Goal: Communication & Community: Answer question/provide support

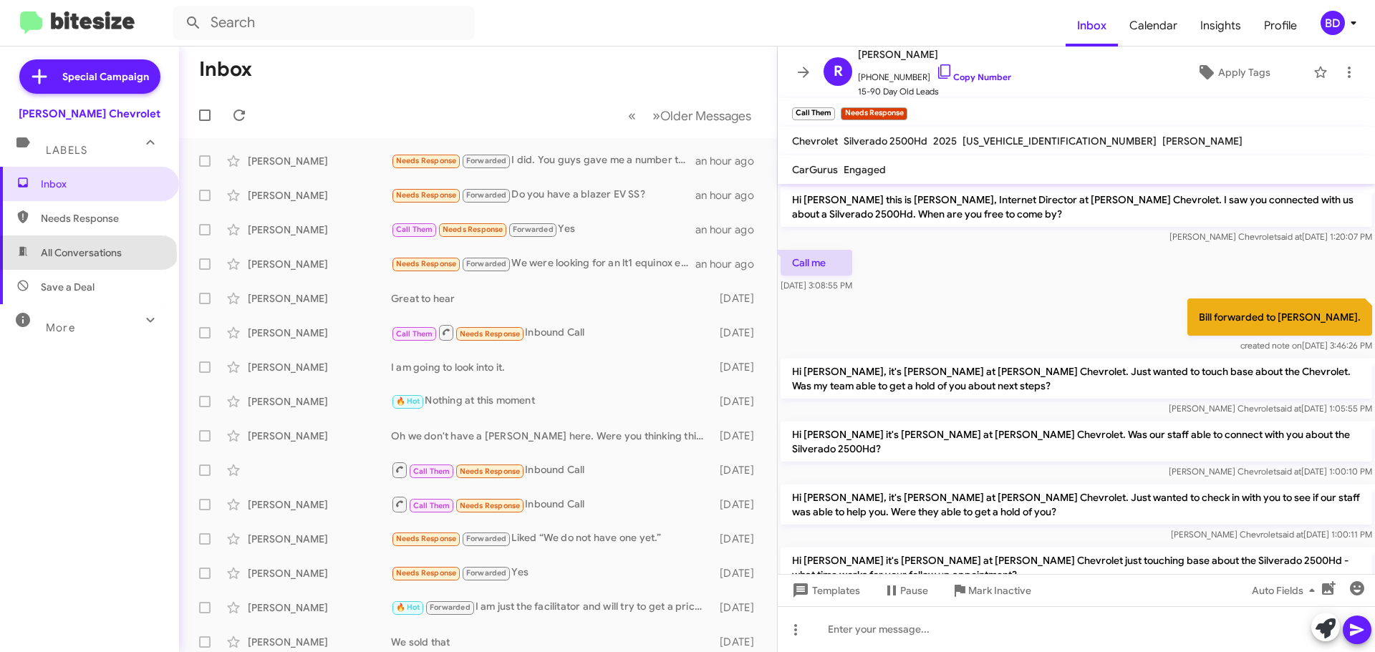
click at [87, 256] on span "All Conversations" at bounding box center [81, 253] width 81 height 14
type input "in:all-conversations"
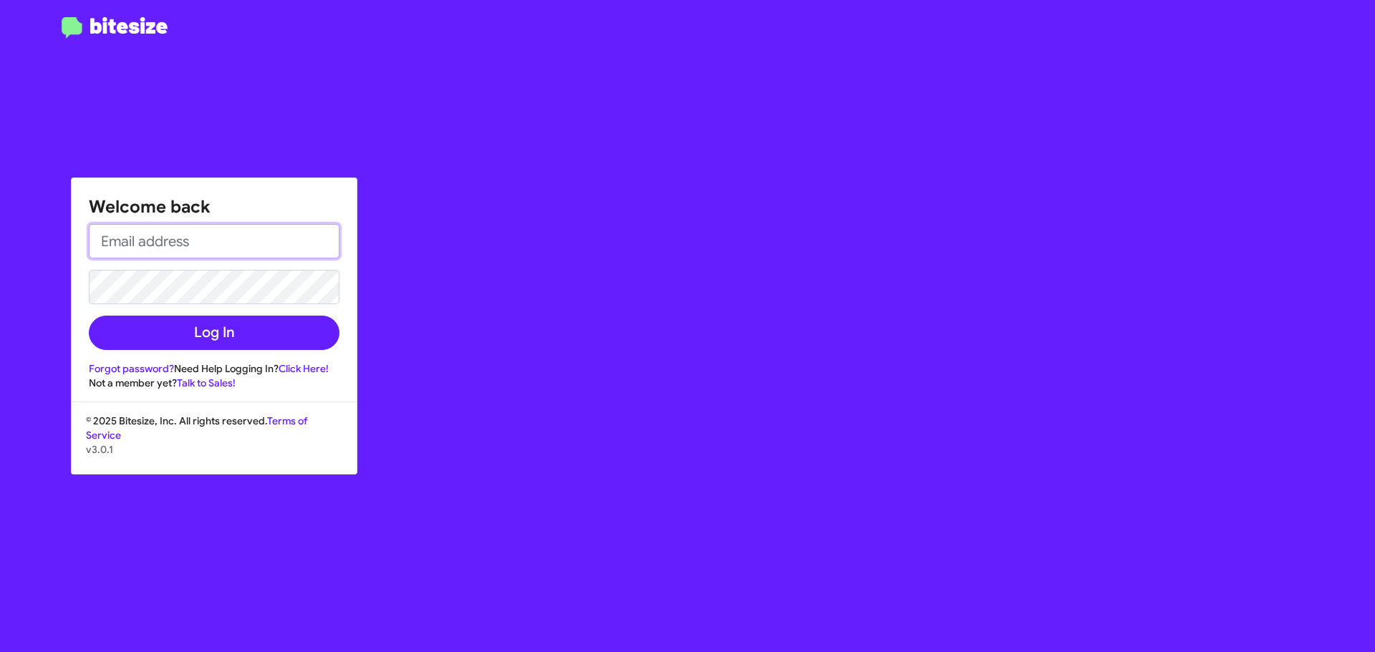
type input "bill@delillo.com"
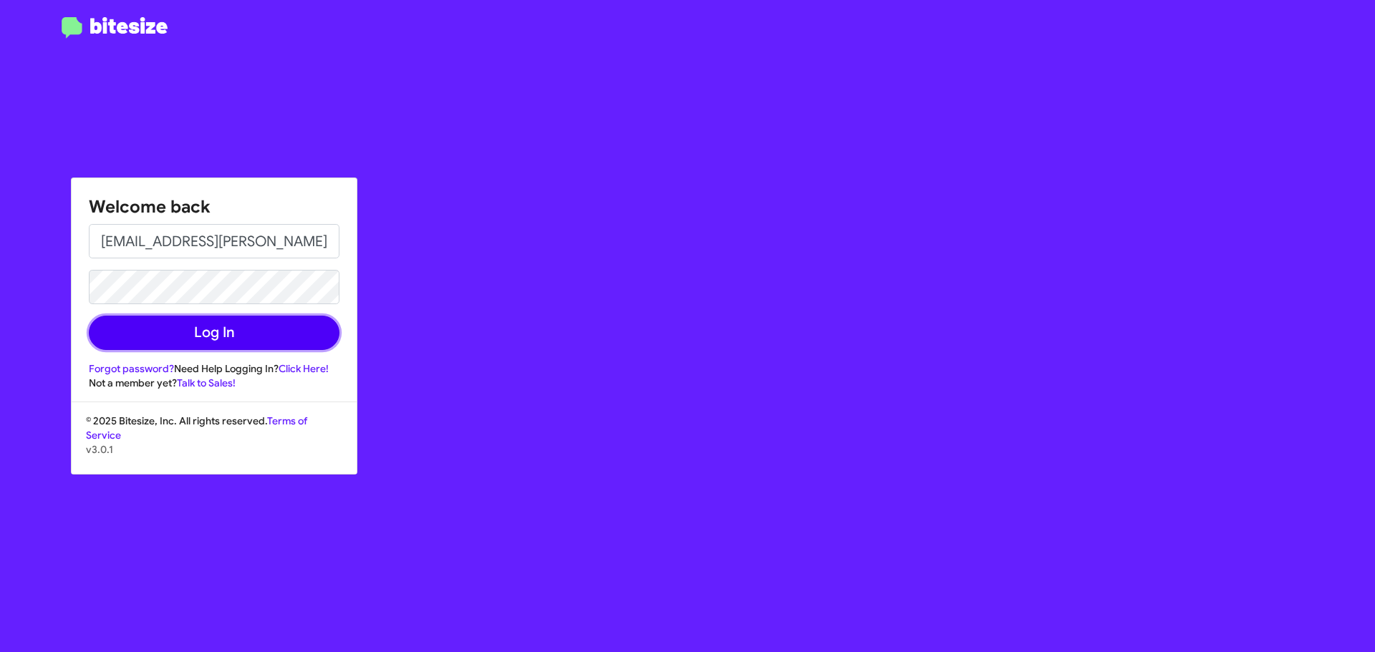
click at [207, 323] on button "Log In" at bounding box center [214, 333] width 251 height 34
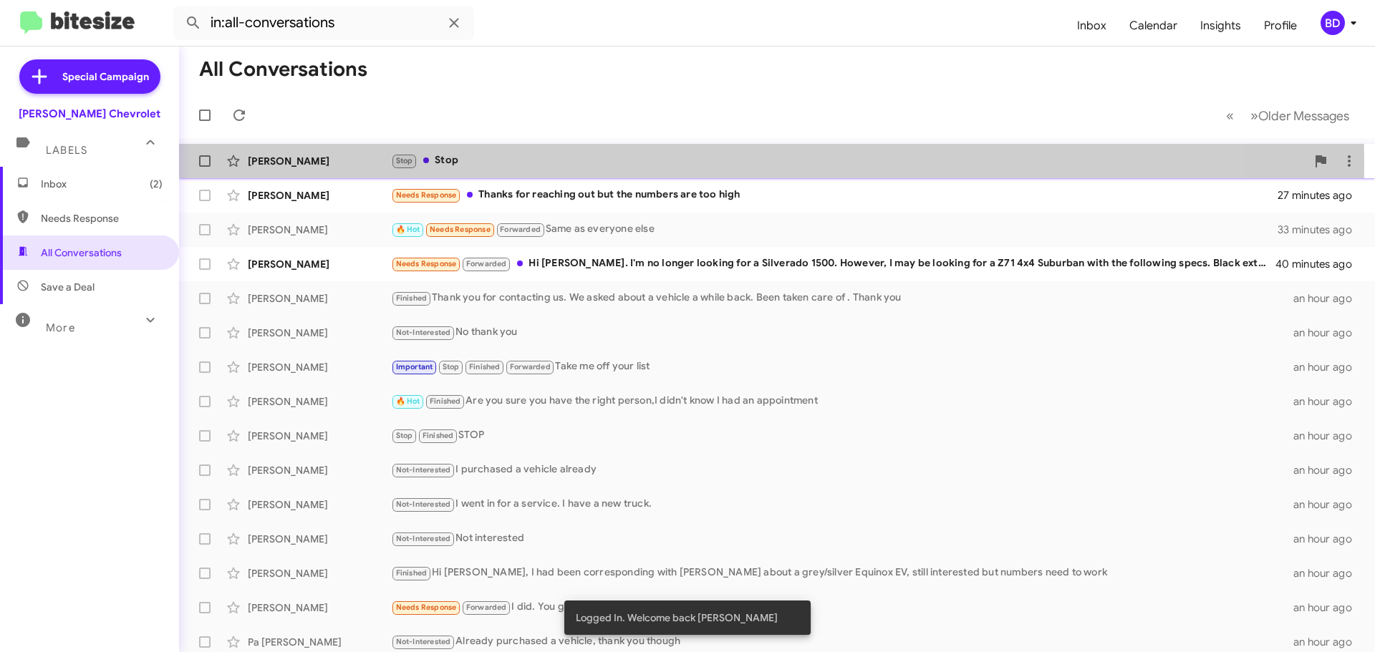
click at [486, 163] on div "Stop Stop" at bounding box center [848, 161] width 915 height 16
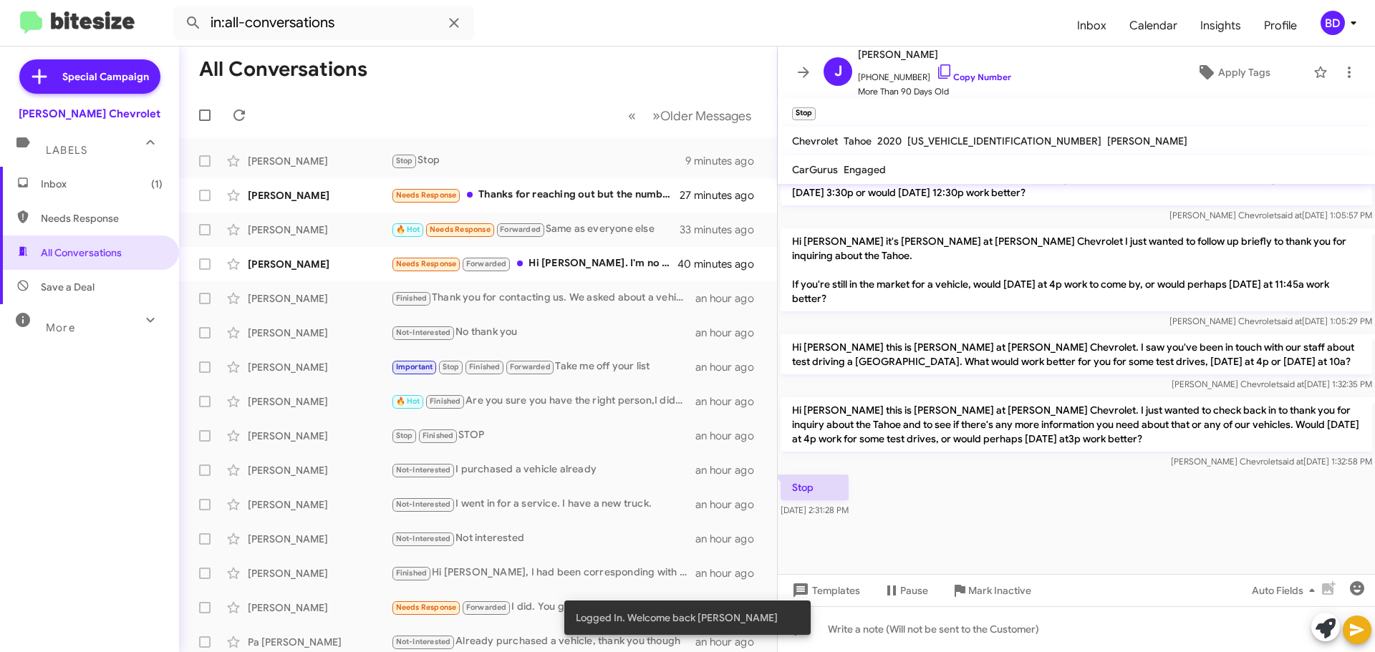
scroll to position [838, 0]
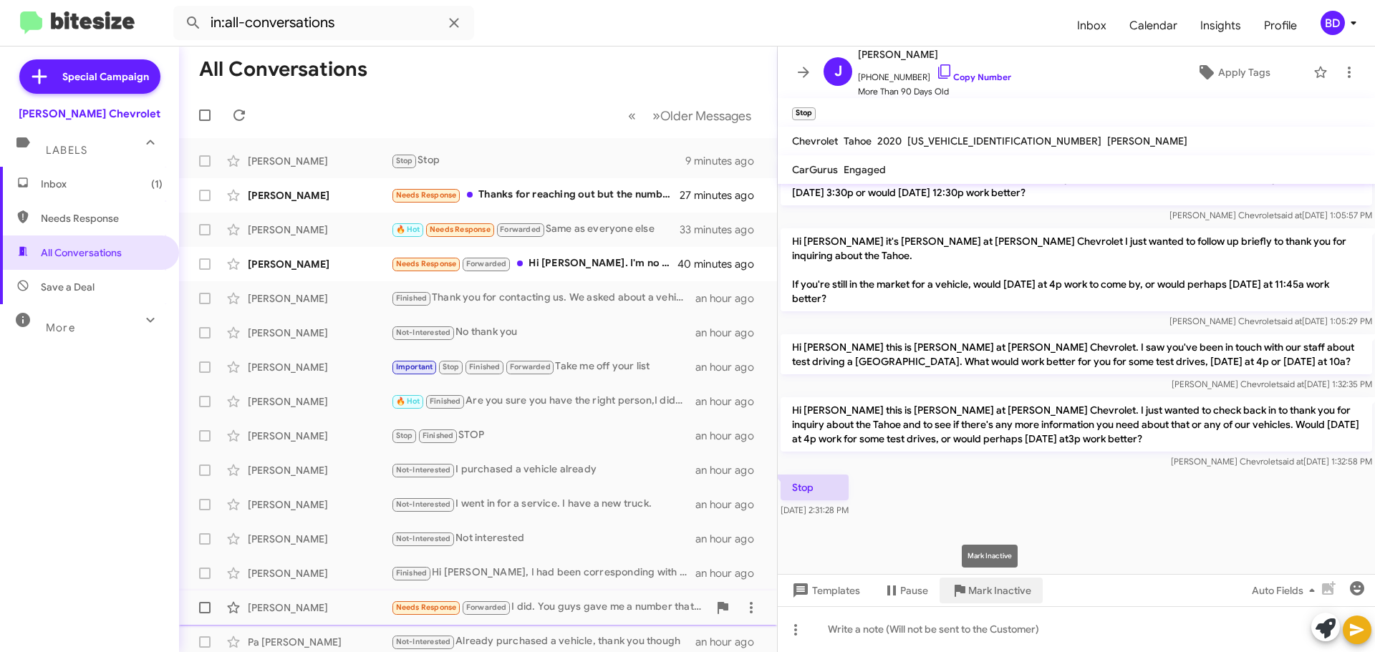
click at [1000, 594] on span "Mark Inactive" at bounding box center [999, 591] width 63 height 26
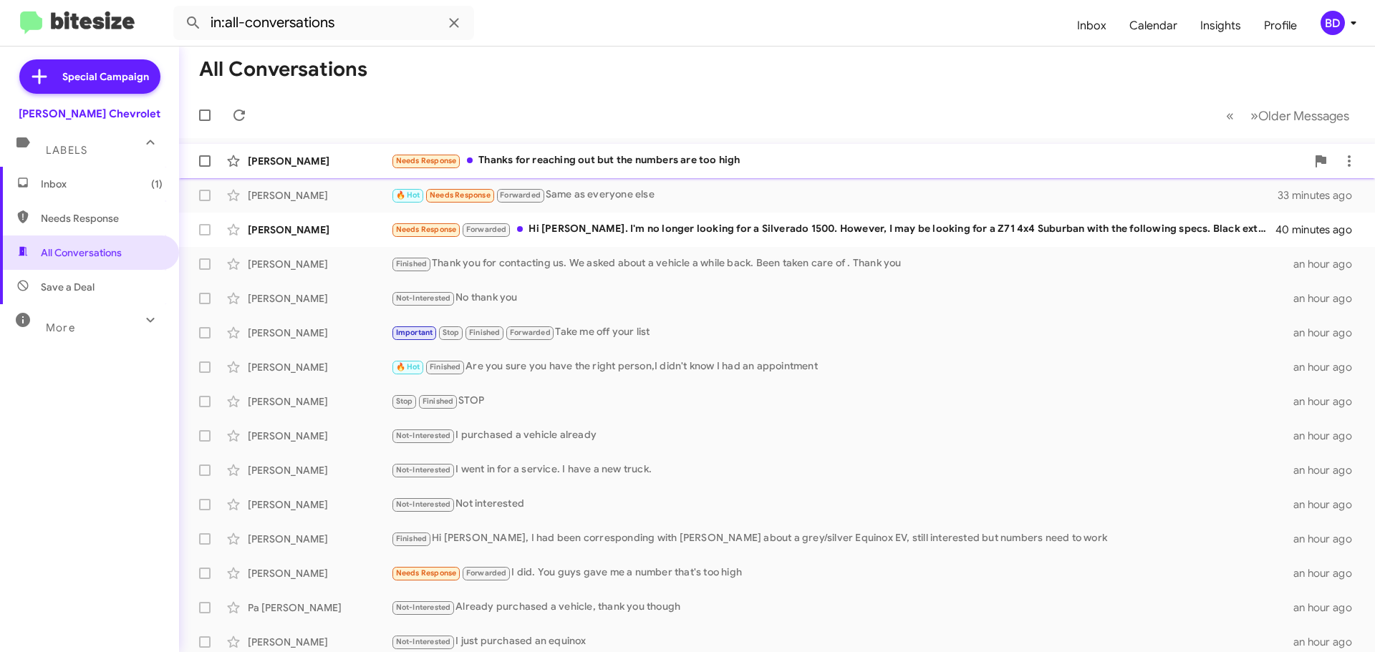
click at [555, 157] on div "Needs Response Thanks for reaching out but the numbers are too high" at bounding box center [848, 161] width 915 height 16
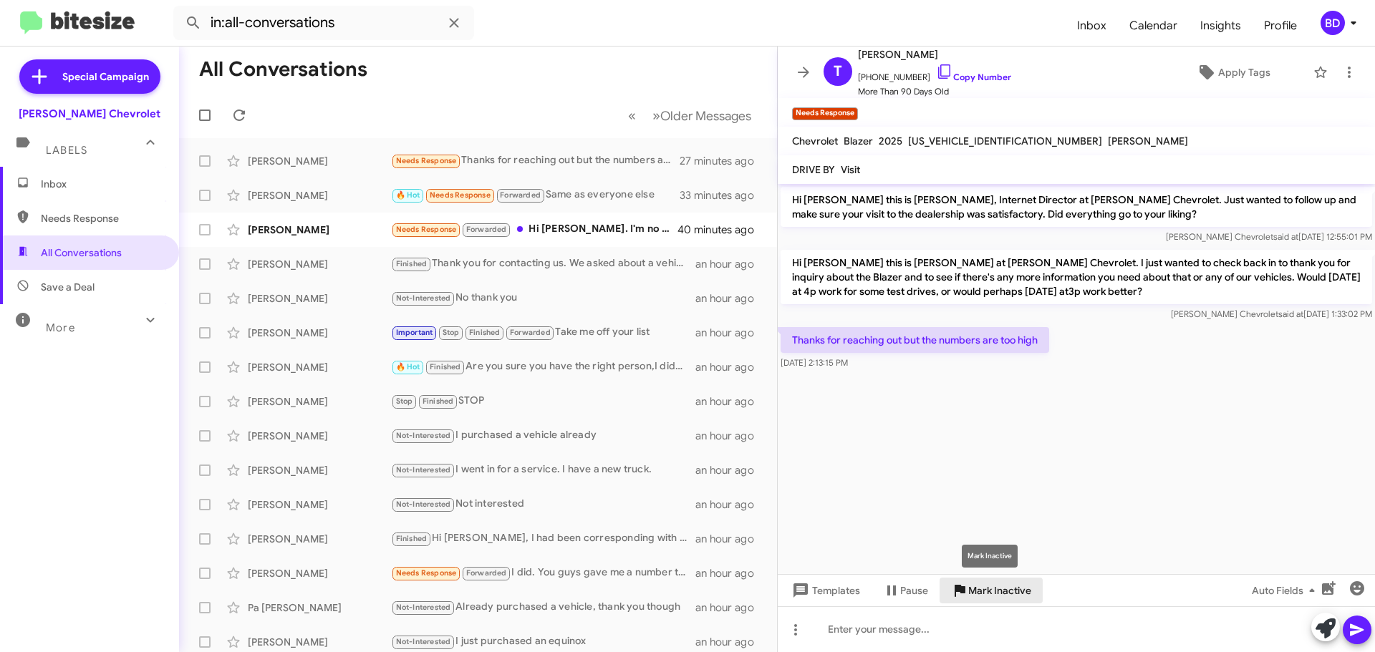
click at [998, 594] on span "Mark Inactive" at bounding box center [999, 591] width 63 height 26
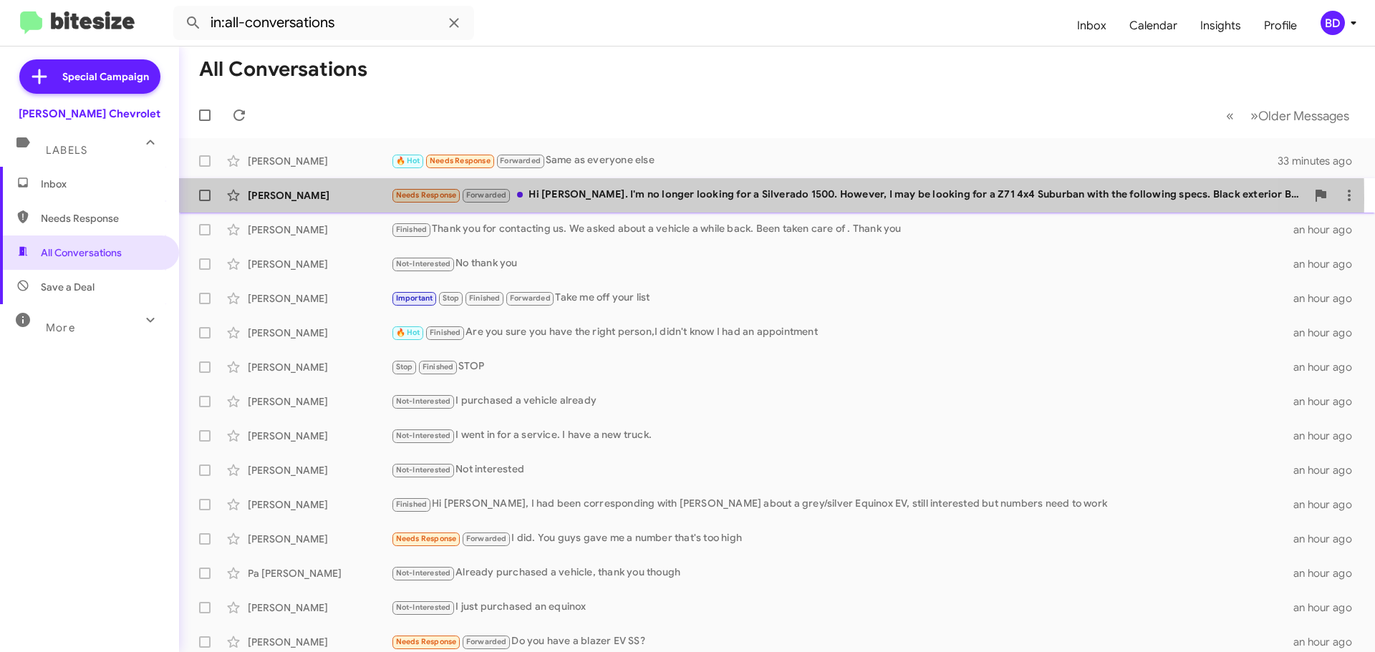
click at [593, 199] on div "Needs Response Forwarded Hi [PERSON_NAME]. I'm no longer looking for a Silverad…" at bounding box center [848, 195] width 915 height 16
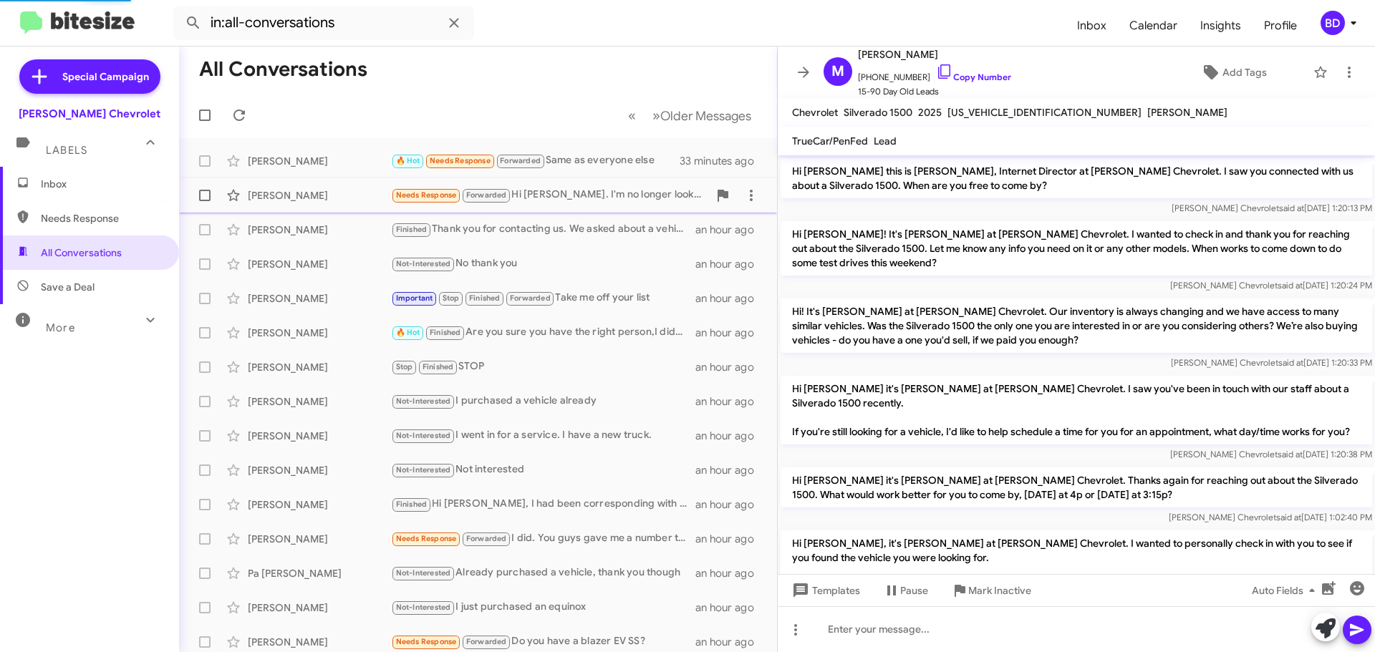
scroll to position [583, 0]
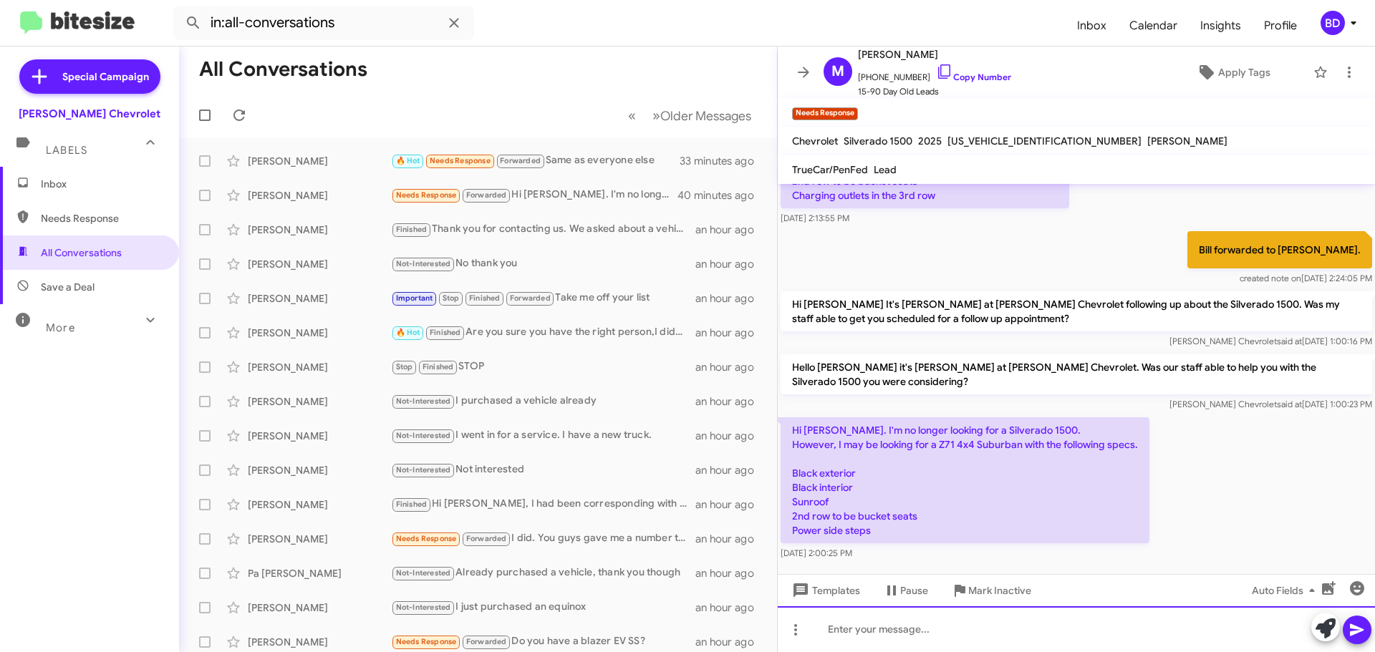
click at [904, 626] on div at bounding box center [1076, 630] width 597 height 46
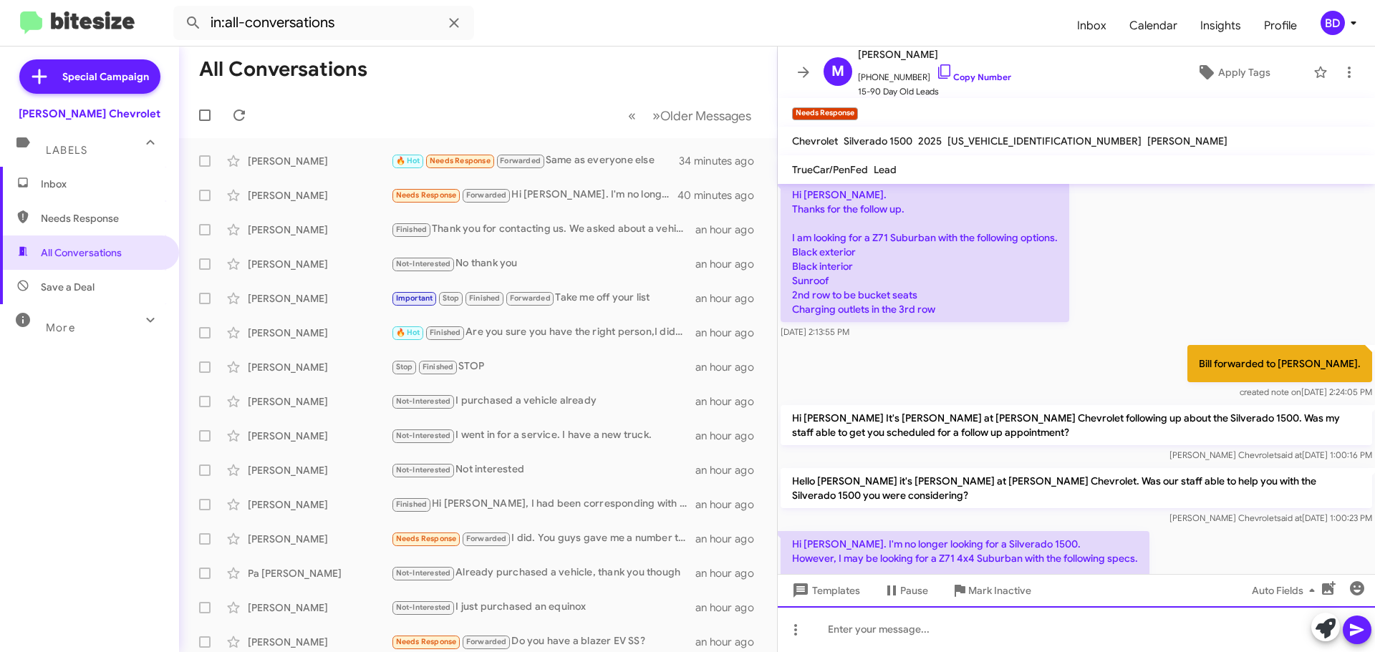
scroll to position [468, 0]
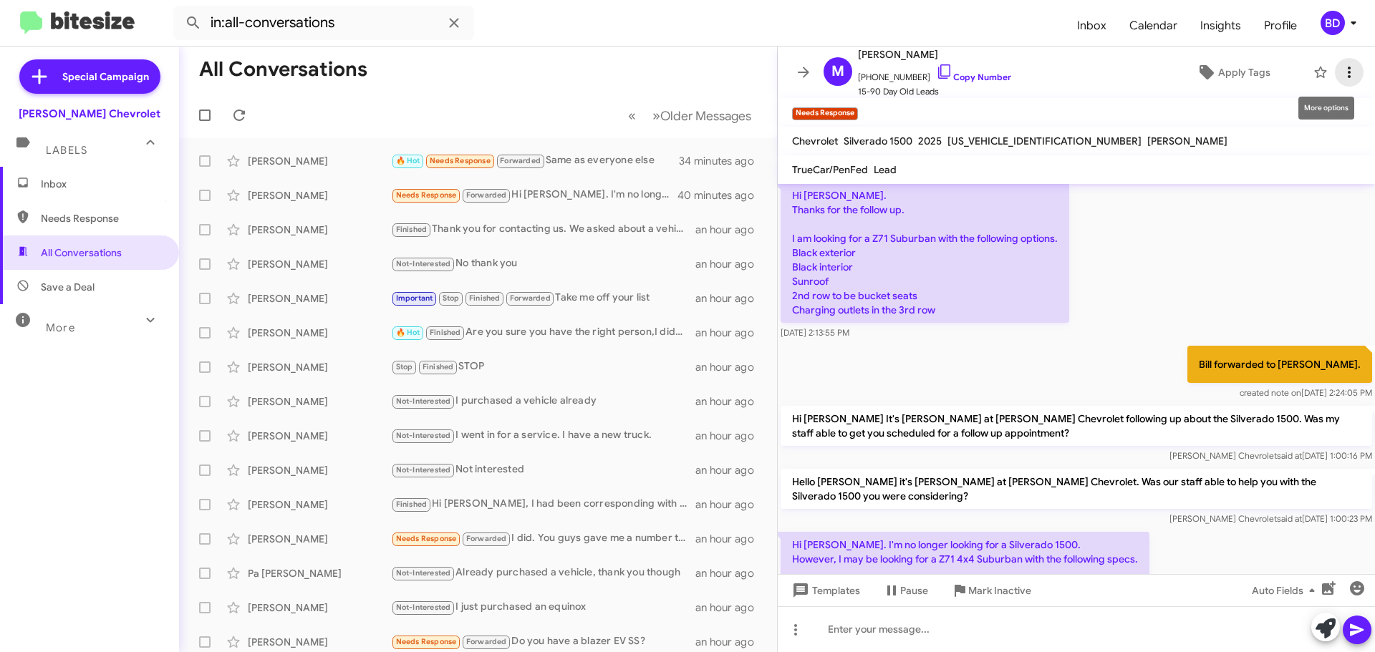
click at [1341, 70] on icon at bounding box center [1349, 72] width 17 height 17
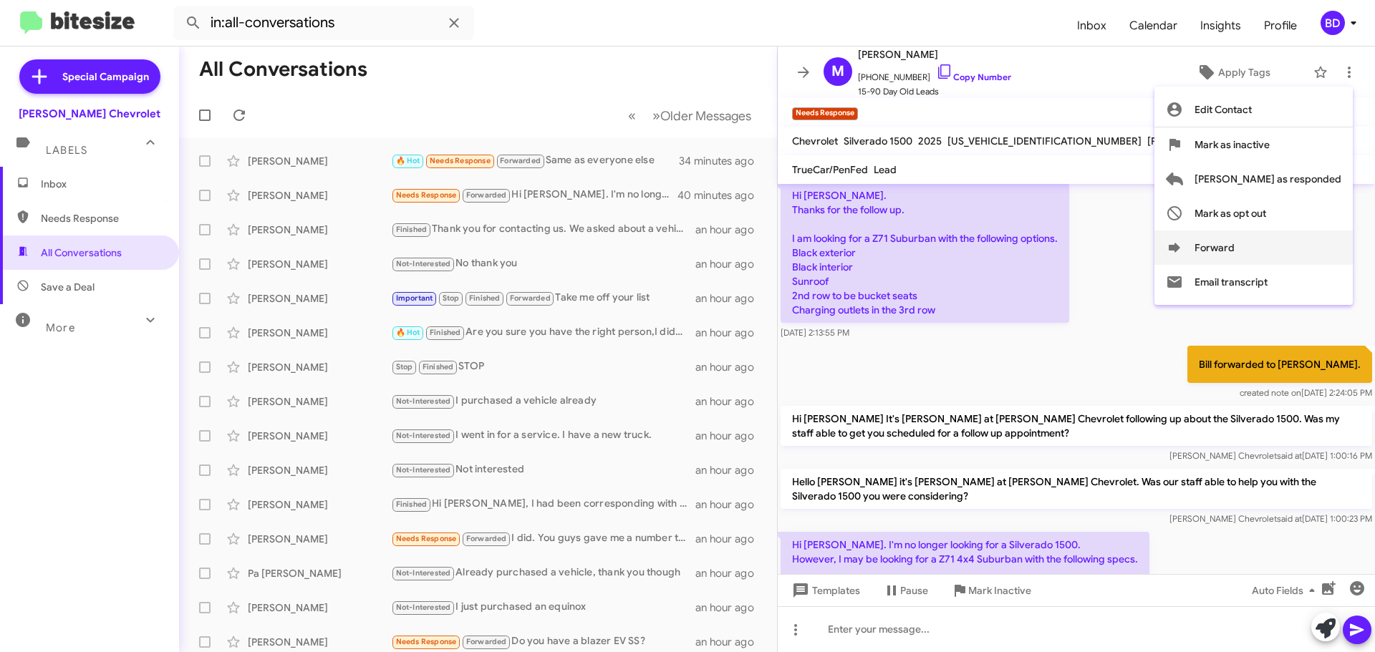
click at [1180, 248] on icon at bounding box center [1174, 247] width 11 height 9
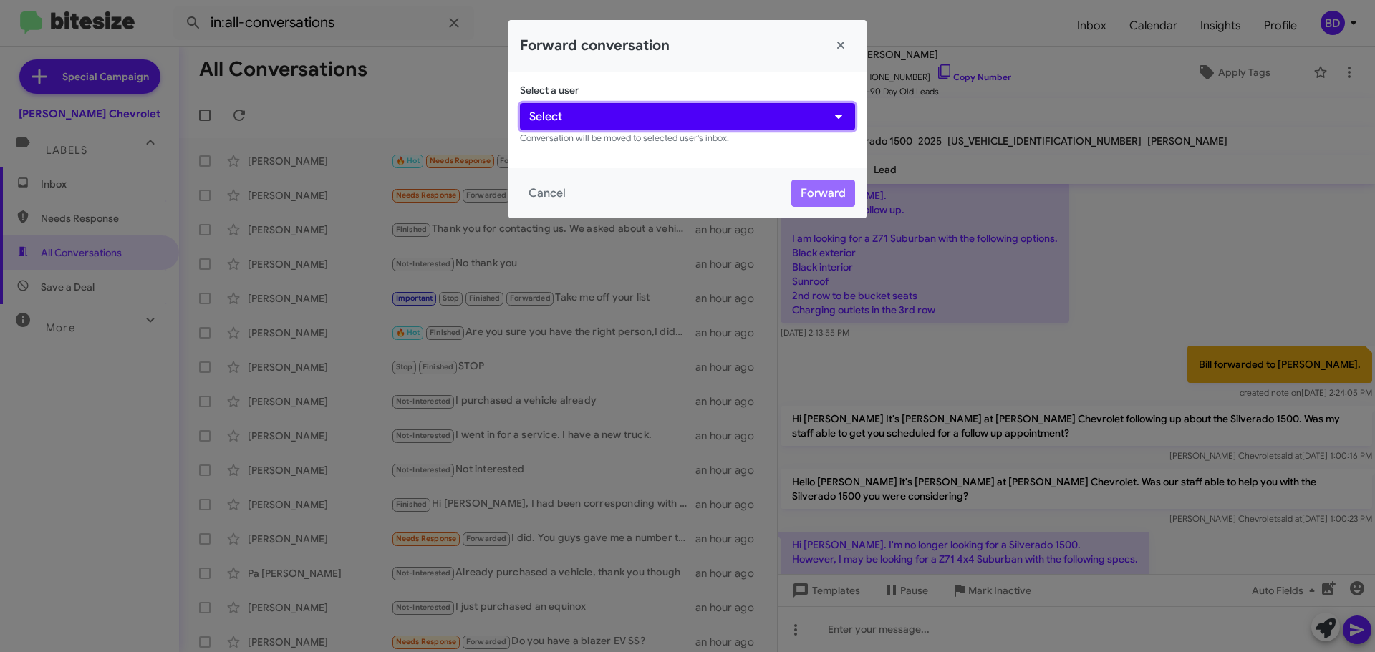
click at [661, 116] on button "Select" at bounding box center [687, 116] width 335 height 27
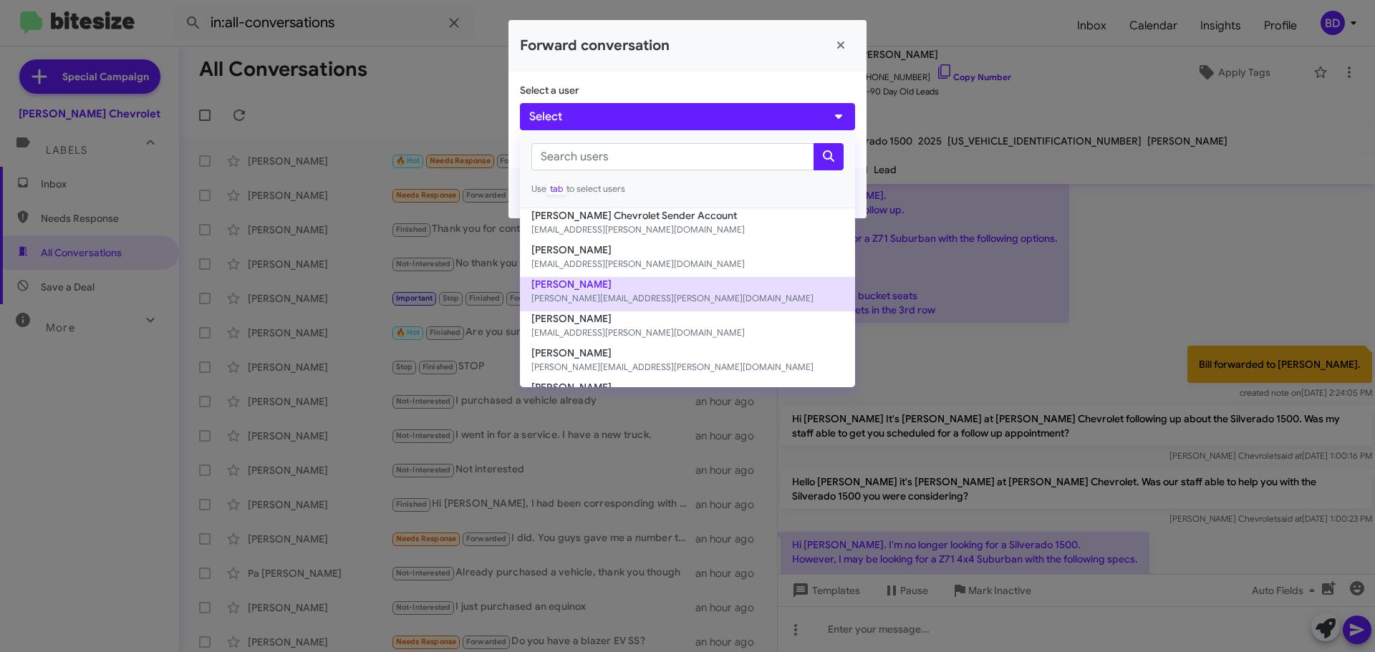
click at [605, 282] on button "David Gonzales david@delillo.com" at bounding box center [687, 294] width 335 height 34
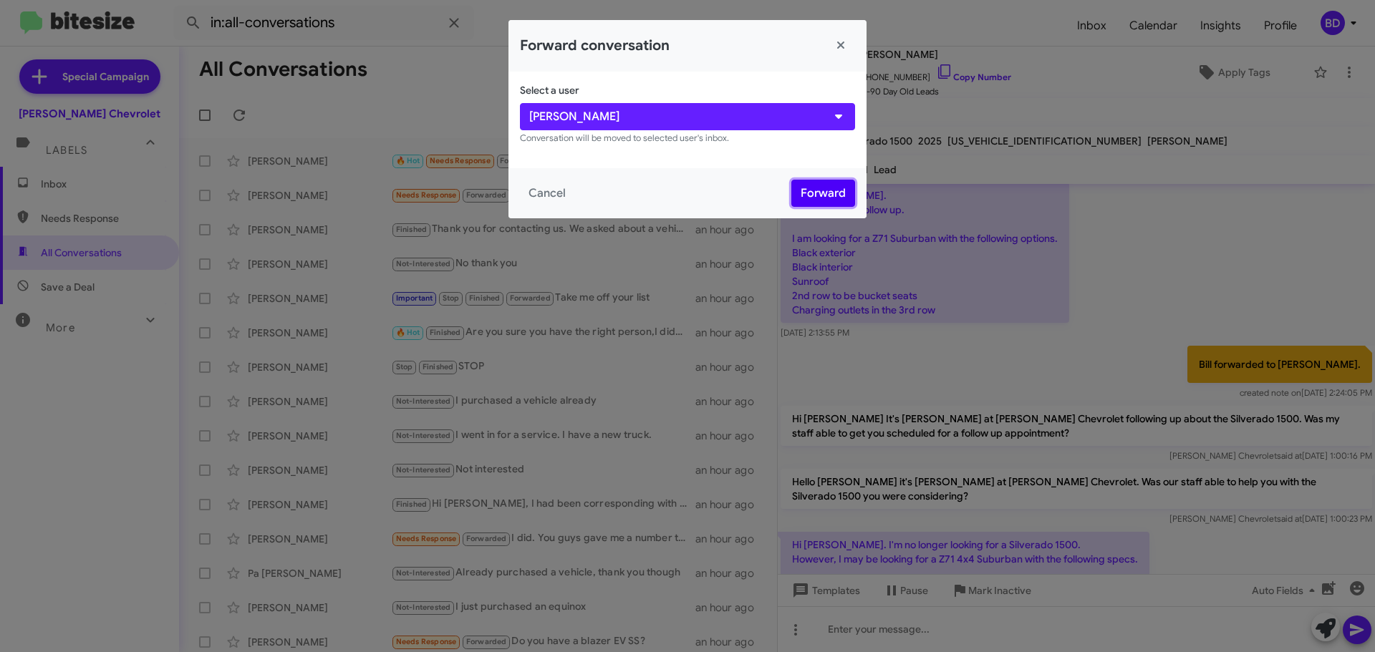
click at [820, 193] on button "Forward" at bounding box center [823, 193] width 64 height 27
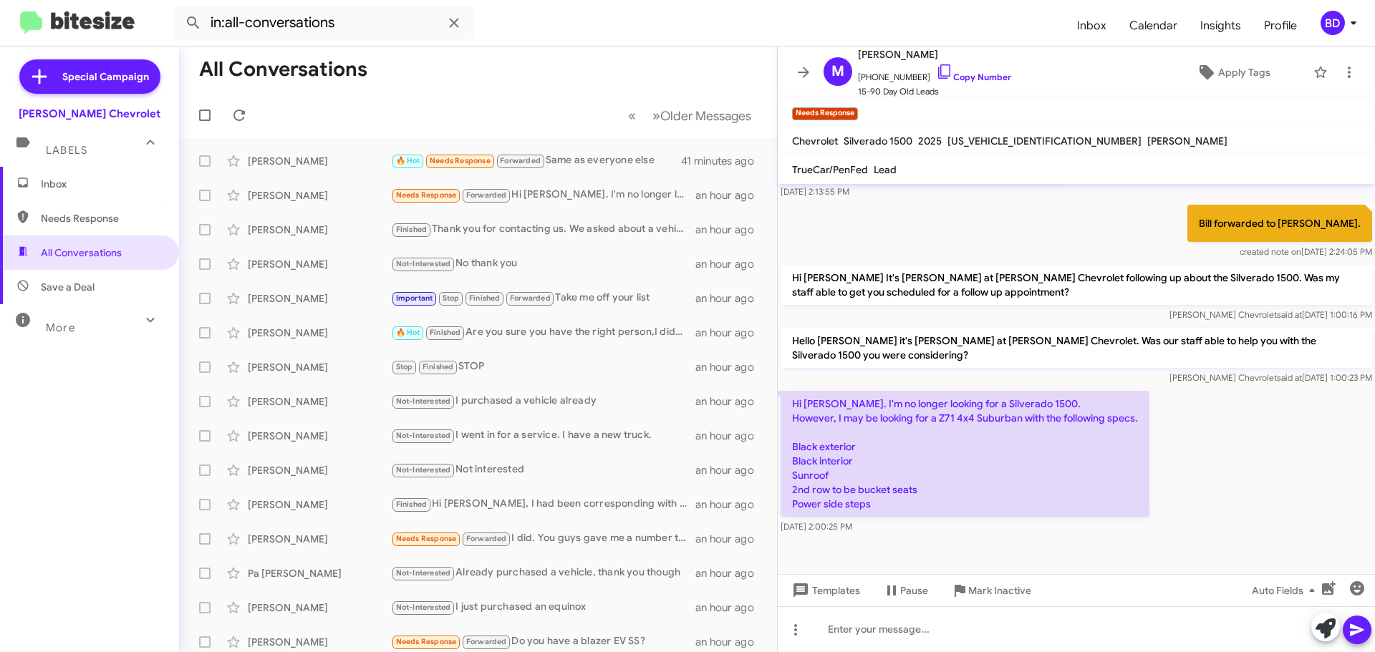
scroll to position [612, 0]
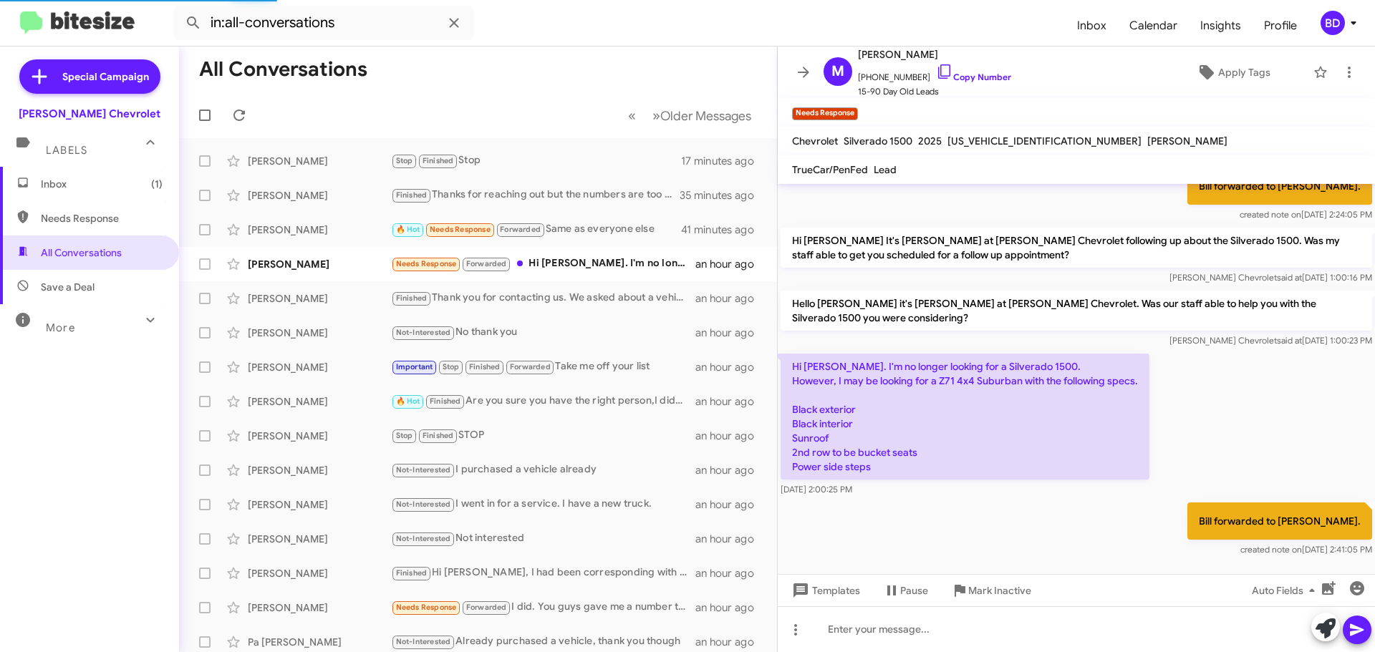
scroll to position [675, 0]
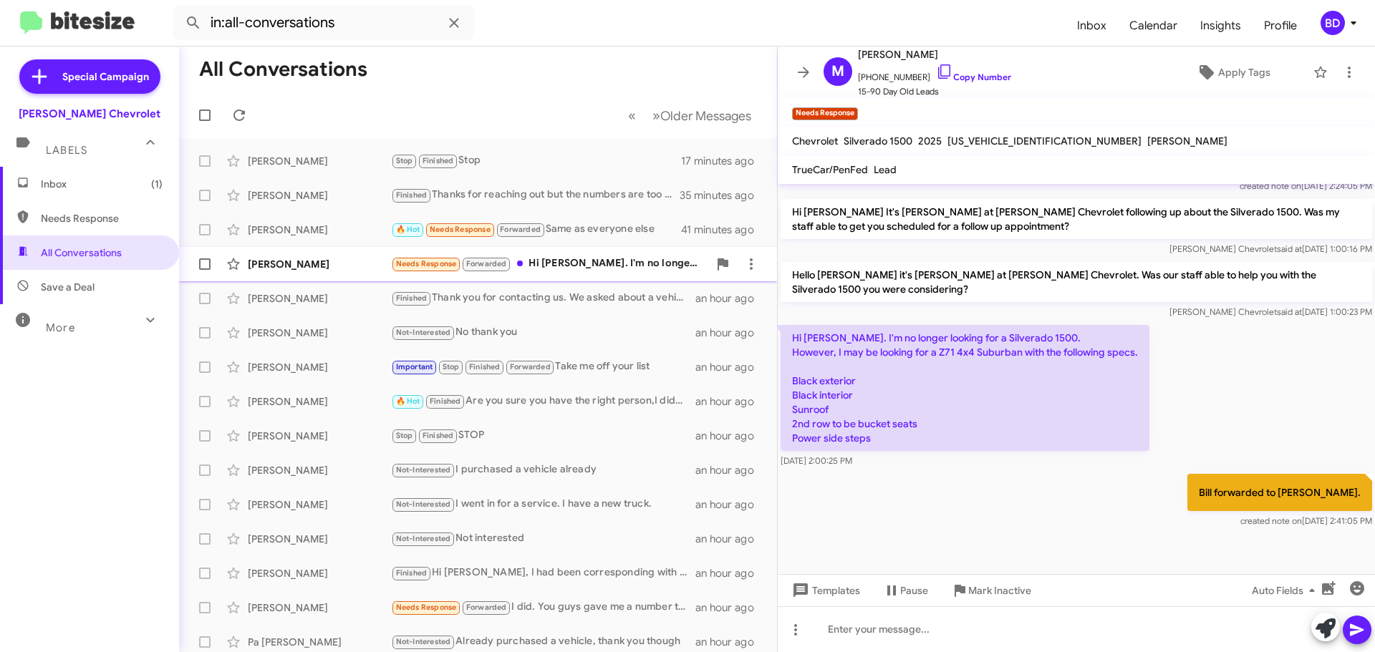
click at [613, 258] on div "Needs Response Forwarded Hi [PERSON_NAME]. I'm no longer looking for a Silverad…" at bounding box center [549, 264] width 317 height 16
click at [594, 261] on div "Needs Response Forwarded Hi [PERSON_NAME]. I'm no longer looking for a Silverad…" at bounding box center [549, 264] width 317 height 16
click at [72, 247] on span "All Conversations" at bounding box center [81, 253] width 81 height 14
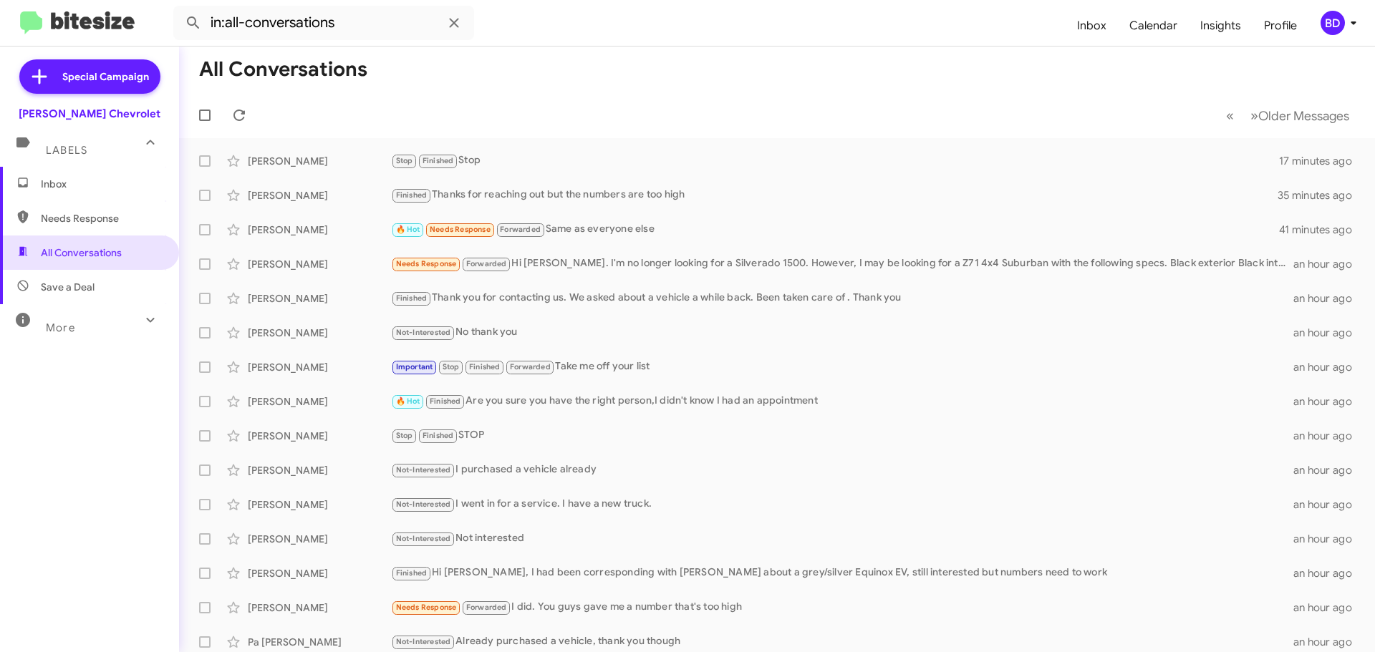
click at [72, 181] on span "Inbox" at bounding box center [102, 184] width 122 height 14
